Goal: Transaction & Acquisition: Purchase product/service

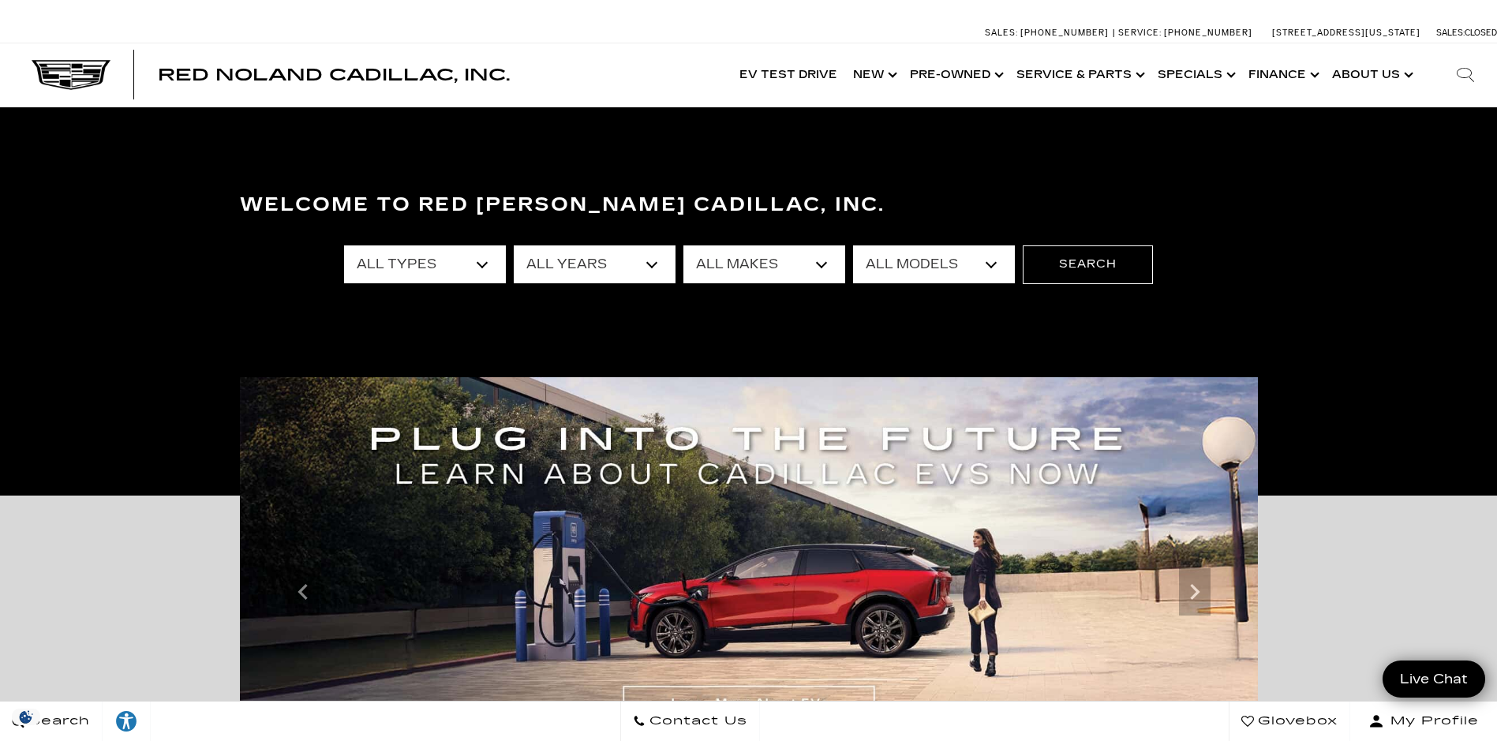
click at [485, 266] on select "All Types New Used Certified Used Demo" at bounding box center [425, 264] width 162 height 38
select select "Certified Used"
click at [344, 245] on select "All Types New Used Certified Used Demo" at bounding box center [425, 264] width 162 height 38
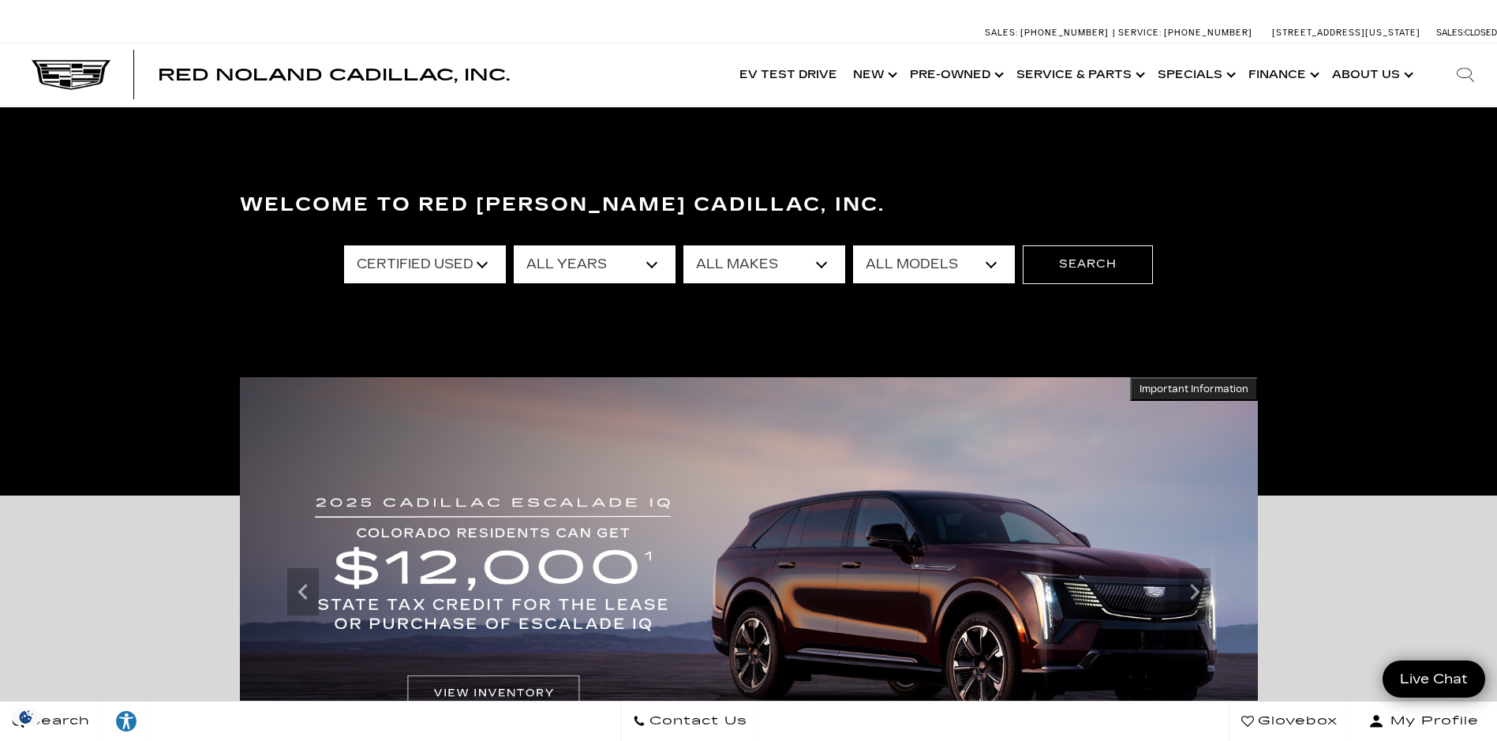
click at [657, 262] on select "All Years 2025 2024 2023 2022" at bounding box center [595, 264] width 162 height 38
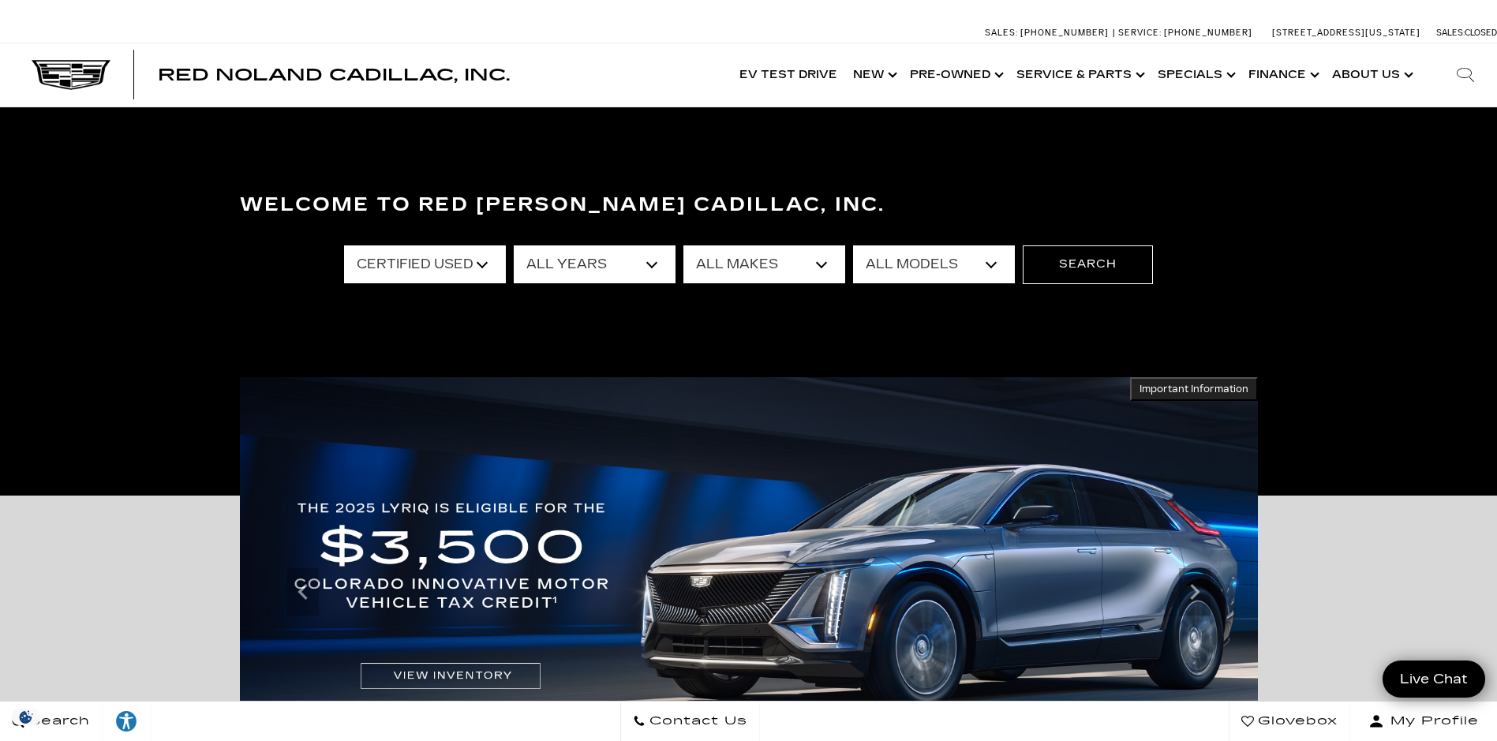
click at [514, 245] on select "All Years 2025 2024 2023 2022" at bounding box center [595, 264] width 162 height 38
click at [830, 264] on select "All Makes Cadillac" at bounding box center [765, 264] width 162 height 38
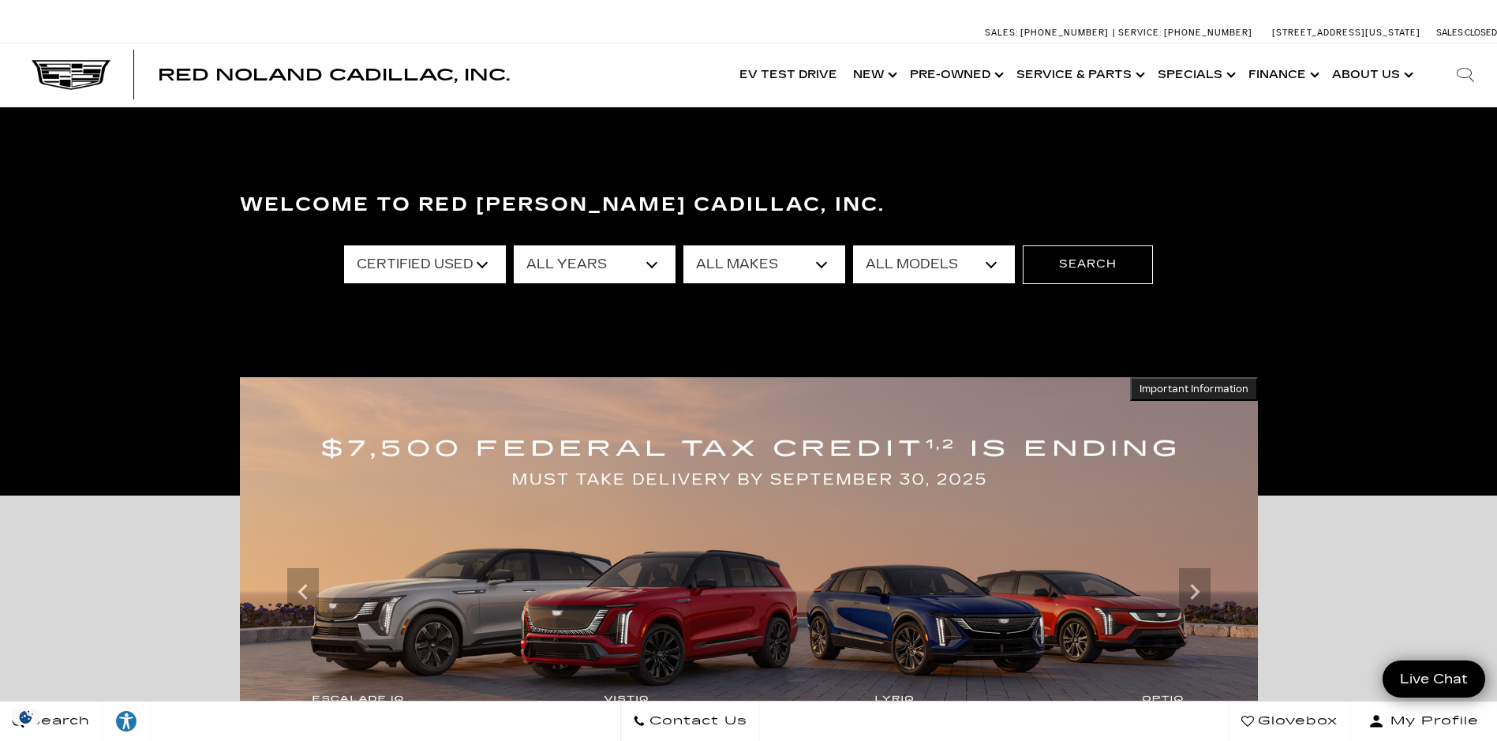
select select "Cadillac"
click at [684, 245] on select "All Makes Cadillac" at bounding box center [765, 264] width 162 height 38
click at [997, 264] on select "All Models CT5 Escalade XT4 XT5 XT6" at bounding box center [934, 264] width 162 height 38
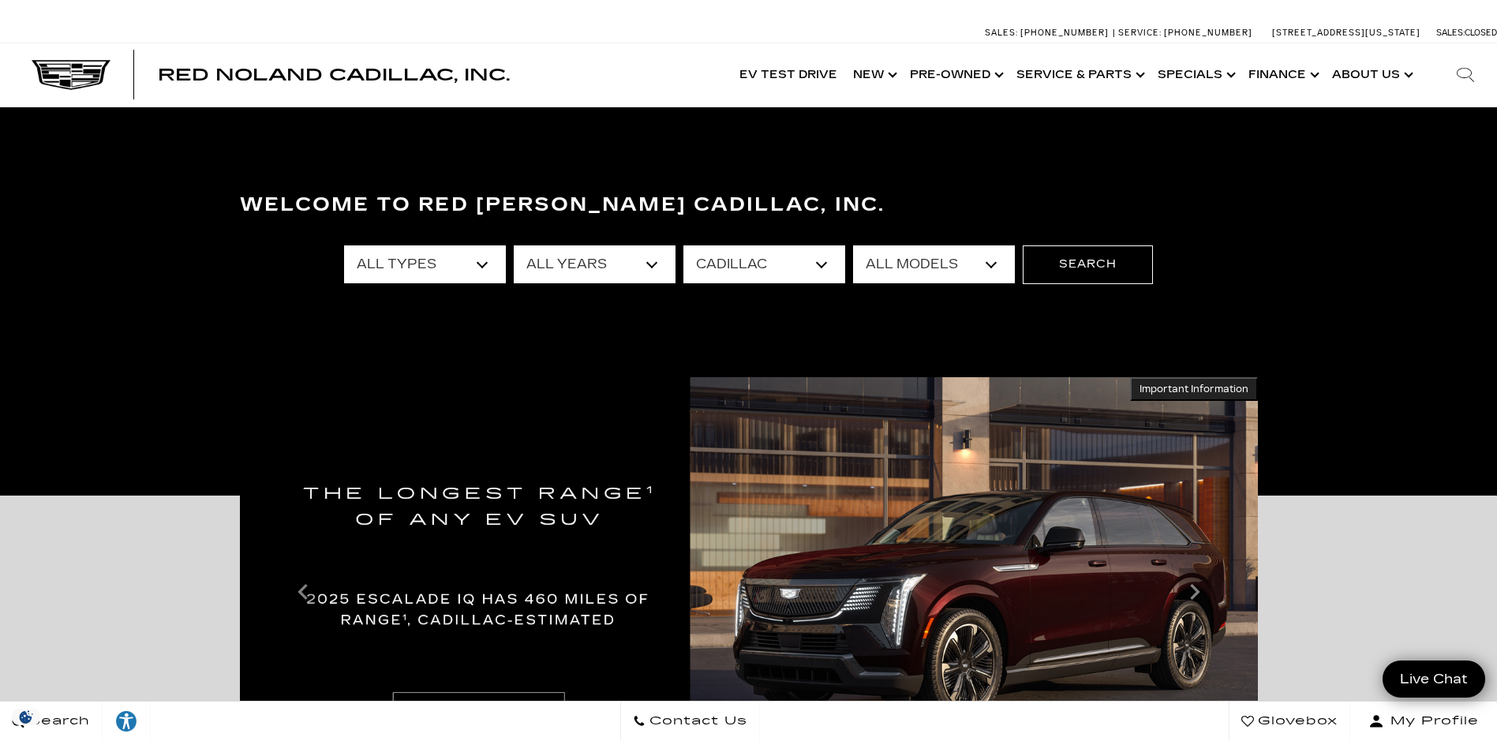
select select "XT5"
click at [853, 245] on select "All Models CT5 Escalade XT4 XT5 XT6" at bounding box center [934, 264] width 162 height 38
click at [1088, 268] on button "Search" at bounding box center [1088, 264] width 130 height 38
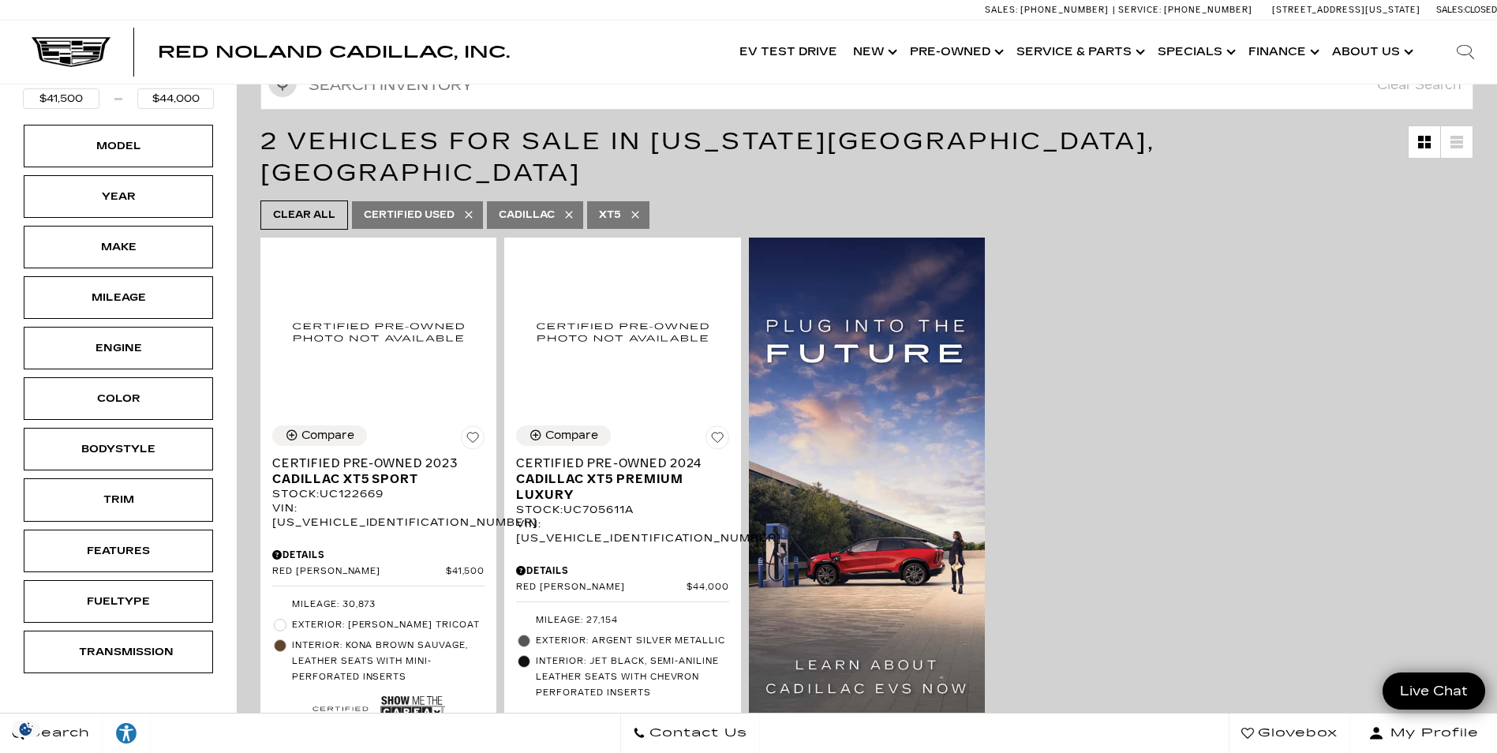
scroll to position [253, 0]
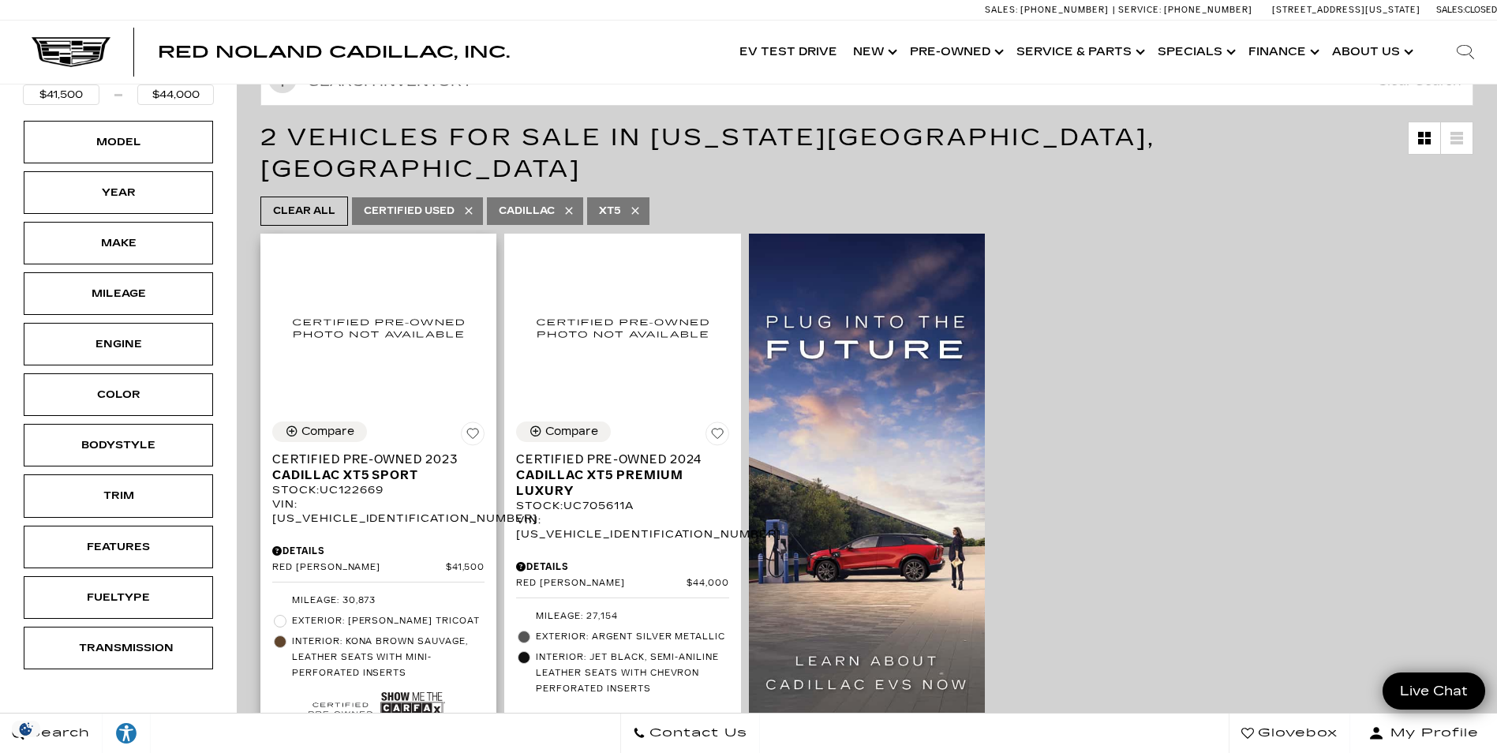
click at [283, 615] on span at bounding box center [280, 621] width 13 height 13
click at [425, 687] on img at bounding box center [412, 708] width 64 height 43
